Goal: Task Accomplishment & Management: Use online tool/utility

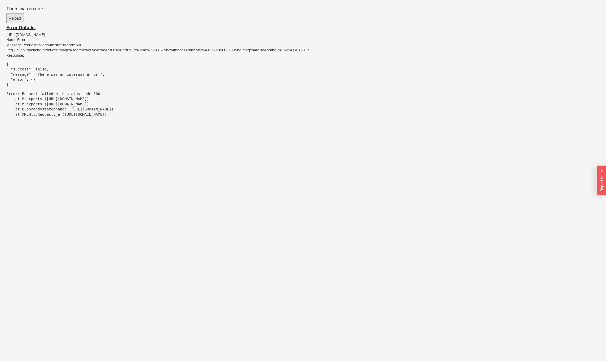
drag, startPoint x: 0, startPoint y: 0, endPoint x: 17, endPoint y: 17, distance: 24.5
click at [17, 17] on button "Reload" at bounding box center [14, 18] width 17 height 10
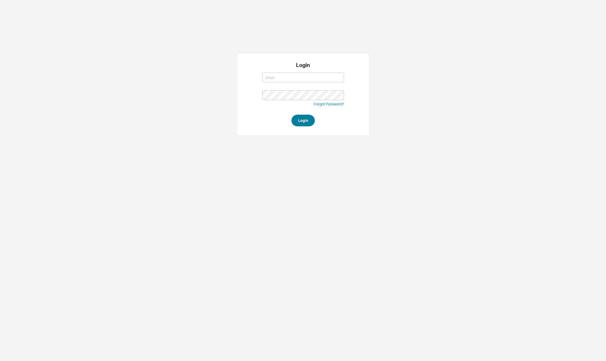
type input "[PERSON_NAME][EMAIL_ADDRESS][DOMAIN_NAME]"
click at [299, 123] on button "Login" at bounding box center [302, 121] width 23 height 12
